Goal: Task Accomplishment & Management: Complete application form

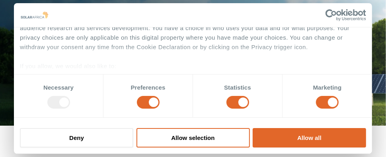
scroll to position [64, 0]
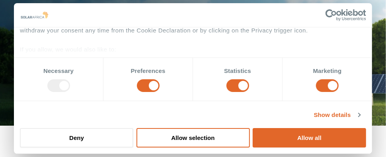
click at [287, 107] on div "Consent Selection Necessary Preferences Statistics Marketing Show details" at bounding box center [193, 90] width 358 height 65
click at [282, 100] on div "Marketing" at bounding box center [326, 79] width 89 height 43
click at [187, 138] on button "Allow selection" at bounding box center [192, 137] width 113 height 19
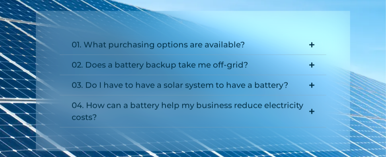
scroll to position [837, 0]
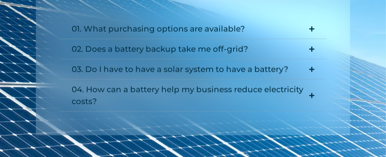
click at [273, 136] on div "01. What purchasing options are available? You can buy a battery outright (cash…" at bounding box center [193, 65] width 314 height 141
click at [239, 133] on div "01. What purchasing options are available? You can buy a battery outright (cash…" at bounding box center [193, 65] width 314 height 141
click at [193, 80] on summary "03. Do I have to have a solar system to have a battery?" at bounding box center [193, 69] width 266 height 20
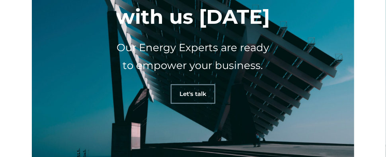
scroll to position [2174, 0]
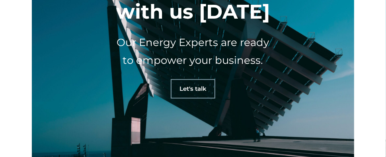
click at [191, 92] on span "Let's talk" at bounding box center [192, 89] width 27 height 6
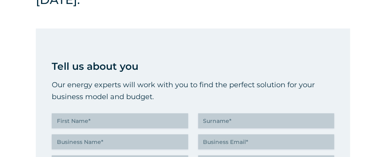
scroll to position [207, 0]
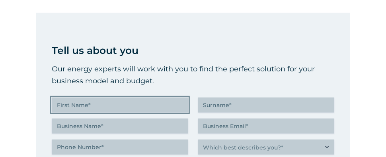
click at [89, 105] on input "First Name (Required)" at bounding box center [120, 105] width 136 height 15
type input "James"
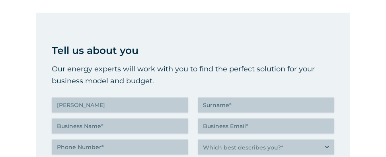
type input "Croswell"
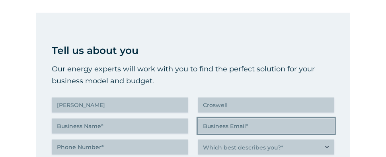
type input "james@Tribid.co.za"
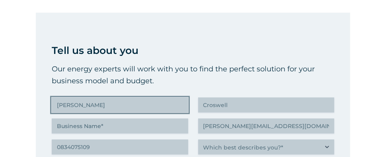
type input "(083) 407-5109"
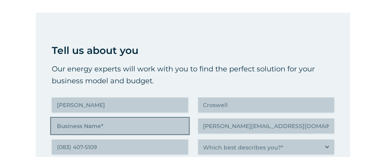
click at [95, 127] on input "Business Name (Required)" at bounding box center [120, 126] width 136 height 15
type input "Tribid Projects CC"
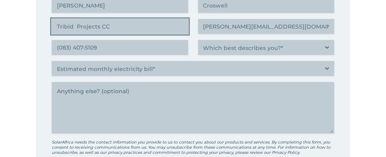
scroll to position [302, 0]
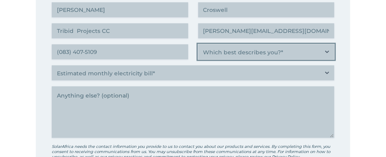
click at [328, 50] on select "Which best describes you?* Researching and identifying the best energy solution…" at bounding box center [266, 52] width 136 height 15
click at [215, 50] on select "Which best describes you?* Researching and identifying the best energy solution…" at bounding box center [266, 52] width 136 height 15
click at [326, 51] on select "Which best describes you?* Researching and identifying the best energy solution…" at bounding box center [266, 52] width 136 height 15
click at [325, 51] on select "Which best describes you?* Researching and identifying the best energy solution…" at bounding box center [266, 52] width 136 height 15
click at [326, 50] on select "Which best describes you?* Researching and identifying the best energy solution…" at bounding box center [266, 52] width 136 height 15
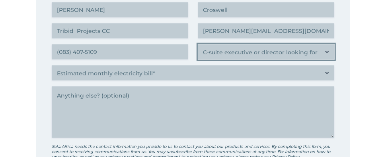
click at [225, 49] on select "Which best describes you?* Researching and identifying the best energy solution…" at bounding box center [266, 52] width 136 height 15
click at [325, 52] on select "Which best describes you?* Researching and identifying the best energy solution…" at bounding box center [266, 52] width 136 height 15
select select "Researching and identifying the best energy solutions on behalf of the business…"
click at [198, 45] on select "Which best describes you?* Researching and identifying the best energy solution…" at bounding box center [266, 52] width 136 height 15
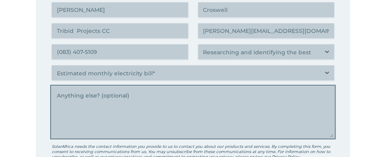
drag, startPoint x: 71, startPoint y: 107, endPoint x: 77, endPoint y: 106, distance: 6.5
click at [77, 106] on textarea "Anything else" at bounding box center [193, 113] width 282 height 52
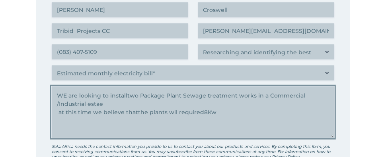
click at [198, 113] on textarea "WE are looking to installtwo Package Plant Sewage treatment works in a Commerci…" at bounding box center [193, 113] width 282 height 52
click at [216, 113] on textarea "WE are looking to installtwo Package Plant Sewage treatment works in a Commerci…" at bounding box center [193, 113] width 282 height 52
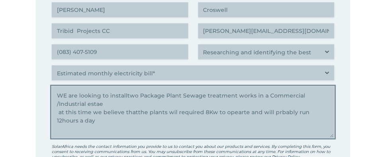
click at [173, 113] on textarea "WE are looking to installtwo Package Plant Sewage treatment works in a Commerci…" at bounding box center [193, 113] width 282 height 52
click at [239, 113] on textarea "WE are looking to installtwo Package Plant Sewage treatment works in a Commerci…" at bounding box center [193, 113] width 282 height 52
click at [278, 113] on textarea "WE are looking to installtwo Package Plant Sewage treatment works in a Commerci…" at bounding box center [193, 113] width 282 height 52
click at [236, 114] on textarea "WE are looking to installtwo Package Plant Sewage treatment works in a Commerci…" at bounding box center [193, 113] width 282 height 52
click at [229, 113] on textarea "WE are looking to installtwo Package Plant Sewage treatment works in a Commerci…" at bounding box center [193, 113] width 282 height 52
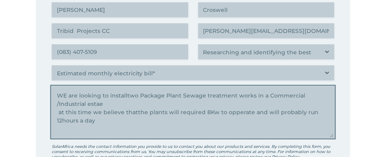
click at [237, 114] on textarea "WE are looking to installtwo Package Plant Sewage treatment works in a Commerci…" at bounding box center [193, 113] width 282 height 52
click at [231, 113] on textarea "WE are looking to installtwo Package Plant Sewage treatment works in a Commerci…" at bounding box center [193, 113] width 282 height 52
click at [135, 113] on textarea "WE are looking to installtwo Package Plant Sewage treatment works in a Commerci…" at bounding box center [193, 113] width 282 height 52
click at [95, 122] on textarea "WE are looking to installtwo Package Plant Sewage treatment works in a Commerci…" at bounding box center [193, 113] width 282 height 52
click at [125, 96] on textarea "WE are looking to installtwo Package Plant Sewage treatment works in a Commerci…" at bounding box center [193, 113] width 282 height 52
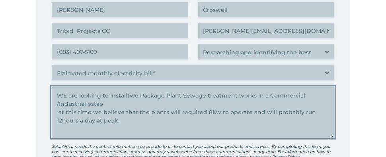
click at [124, 96] on textarea "WE are looking to installtwo Package Plant Sewage treatment works in a Commerci…" at bounding box center [193, 113] width 282 height 52
click at [95, 104] on textarea "WE are looking to install two Package Plant Sewage treatment works in a Commerc…" at bounding box center [193, 113] width 282 height 52
click at [105, 104] on textarea "WE are looking to install two Package Plant Sewage treatment works in a Commerc…" at bounding box center [193, 113] width 282 height 52
click at [61, 114] on textarea "WE are looking to install two Package Plant Sewage treatment works in a Commerc…" at bounding box center [193, 113] width 282 height 52
drag, startPoint x: 122, startPoint y: 121, endPoint x: 126, endPoint y: 122, distance: 4.1
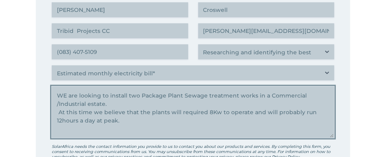
click at [122, 121] on textarea "WE are looking to install two Package Plant Sewage treatment works in a Commerc…" at bounding box center [193, 113] width 282 height 52
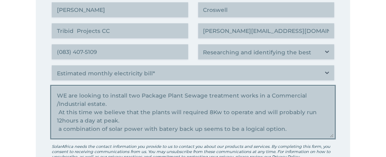
click at [163, 129] on textarea "WE are looking to install two Package Plant Sewage treatment works in a Commerc…" at bounding box center [193, 113] width 282 height 52
click at [60, 122] on textarea "WE are looking to install two Package Plant Sewage treatment works in a Commerc…" at bounding box center [193, 113] width 282 height 52
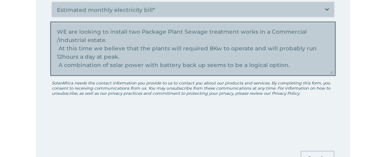
scroll to position [382, 0]
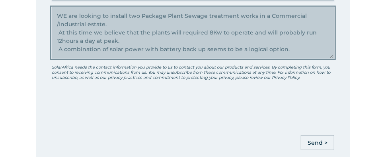
type textarea "WE are looking to install two Package Plant Sewage treatment works in a Commerc…"
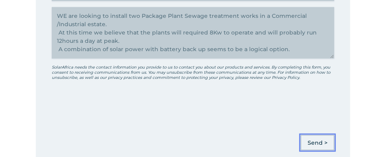
click at [313, 144] on input "Send >" at bounding box center [317, 143] width 33 height 15
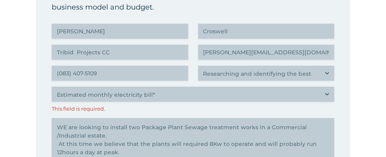
scroll to position [331, 0]
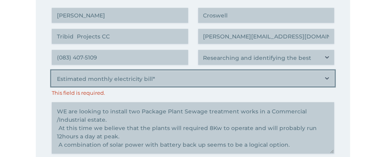
click at [157, 78] on select "Estimated monthly electricity bill* Less than R500K More than R500K" at bounding box center [193, 78] width 282 height 15
select select "Less than R500K"
click at [52, 71] on select "Estimated monthly electricity bill* Less than R500K More than R500K" at bounding box center [193, 78] width 282 height 15
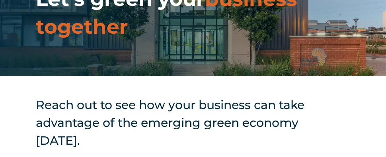
scroll to position [0, 0]
